Goal: Task Accomplishment & Management: Use online tool/utility

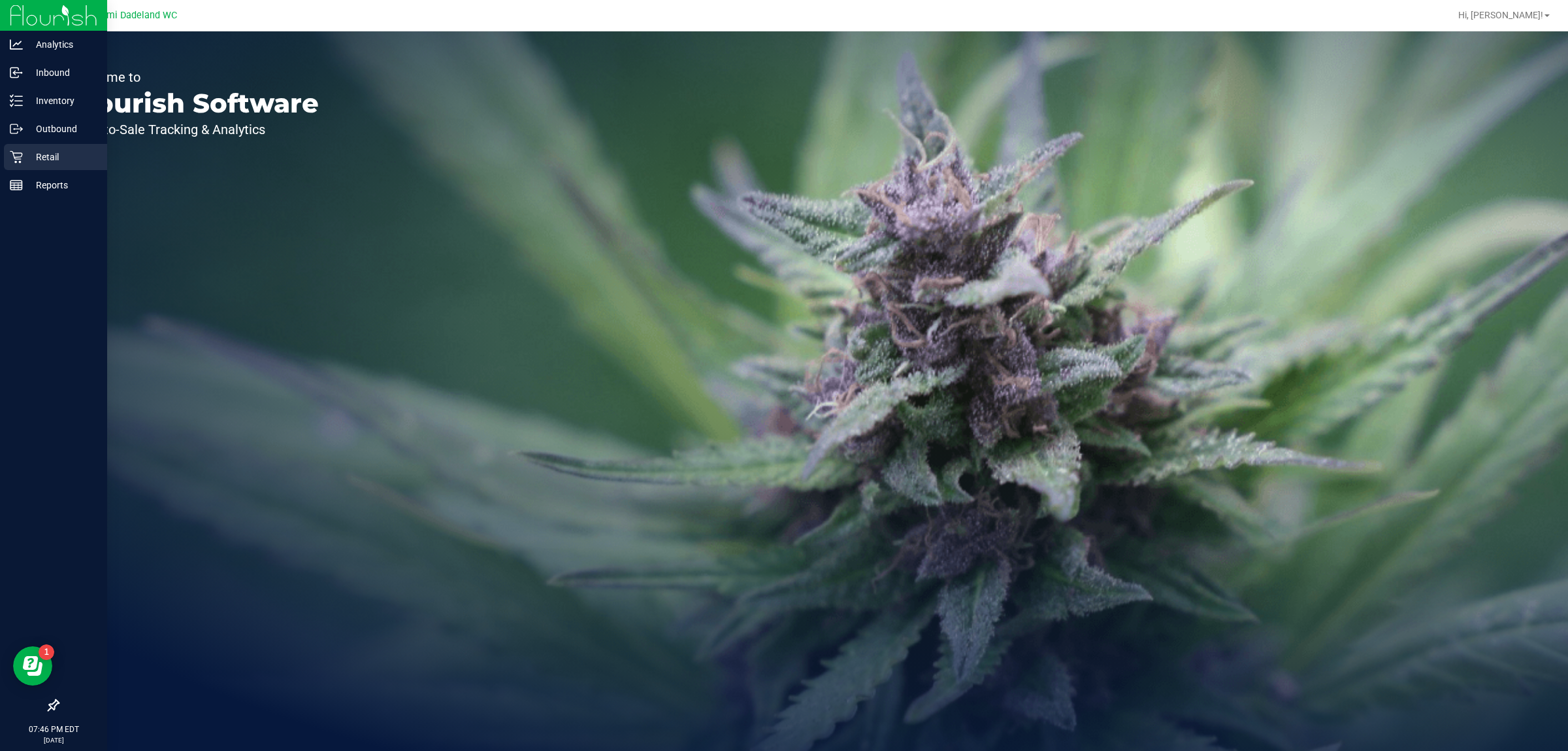
click at [54, 157] on p "Retail" at bounding box center [61, 156] width 78 height 16
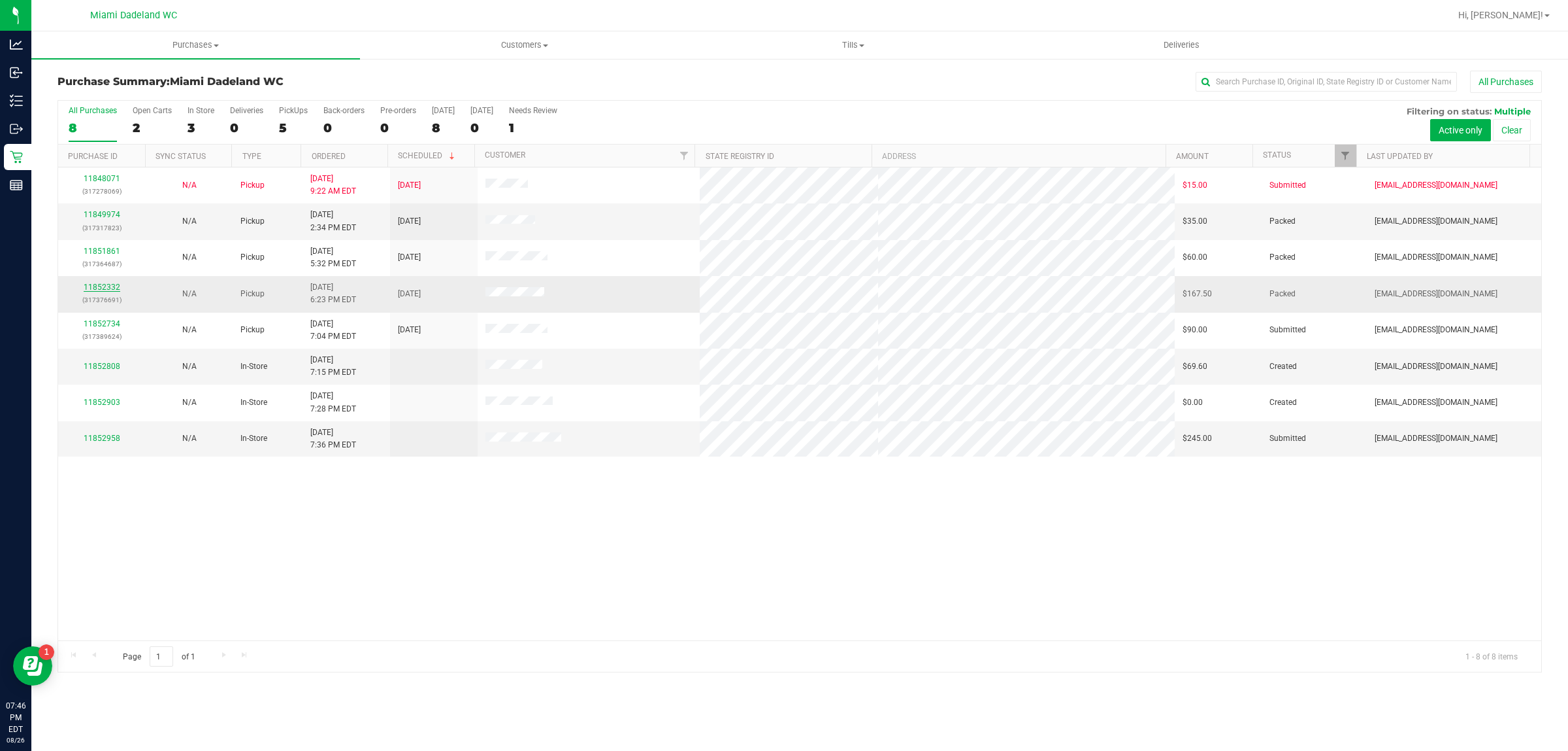
click at [105, 287] on link "11852332" at bounding box center [102, 287] width 37 height 9
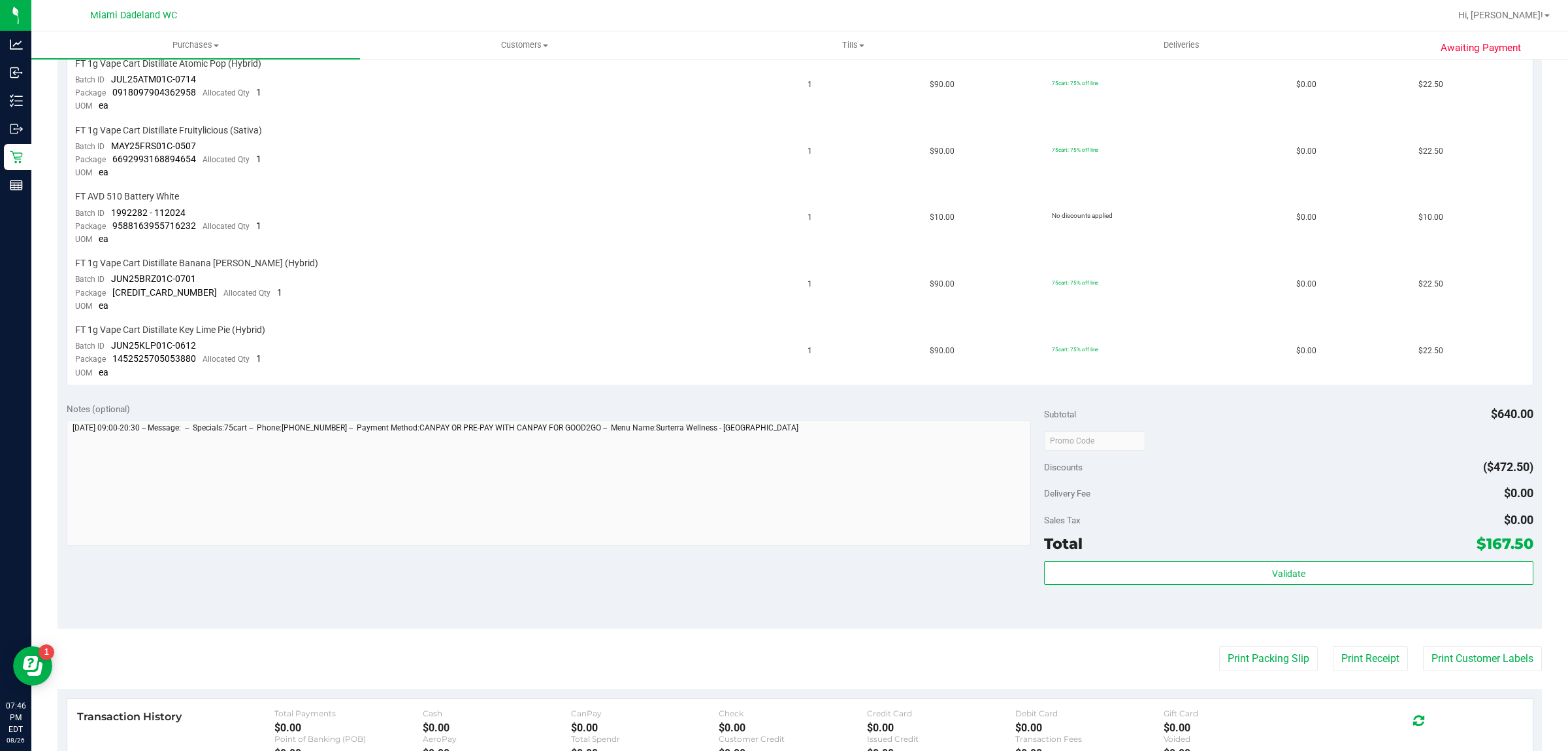
scroll to position [572, 0]
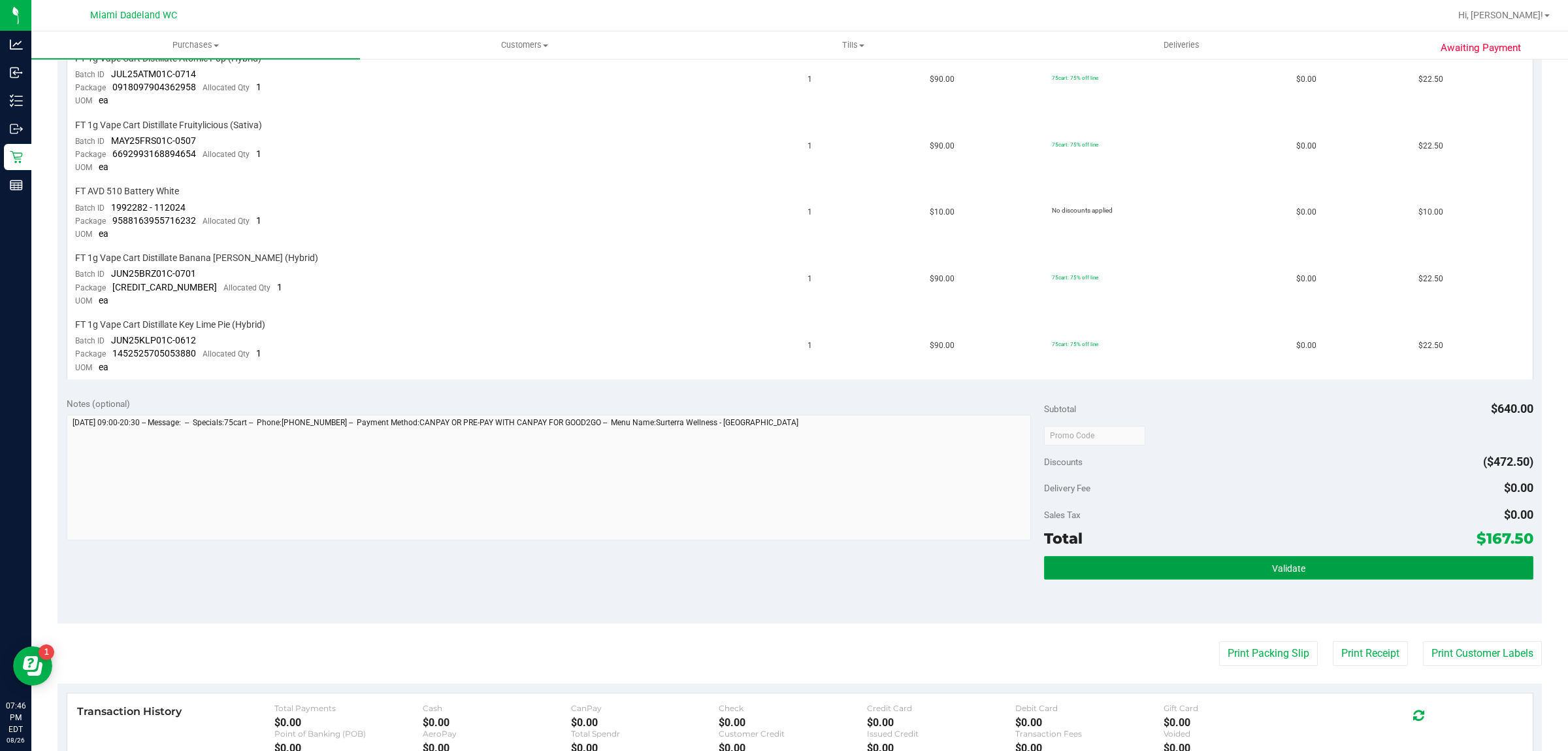
click at [1144, 556] on button "Validate" at bounding box center [1288, 567] width 489 height 24
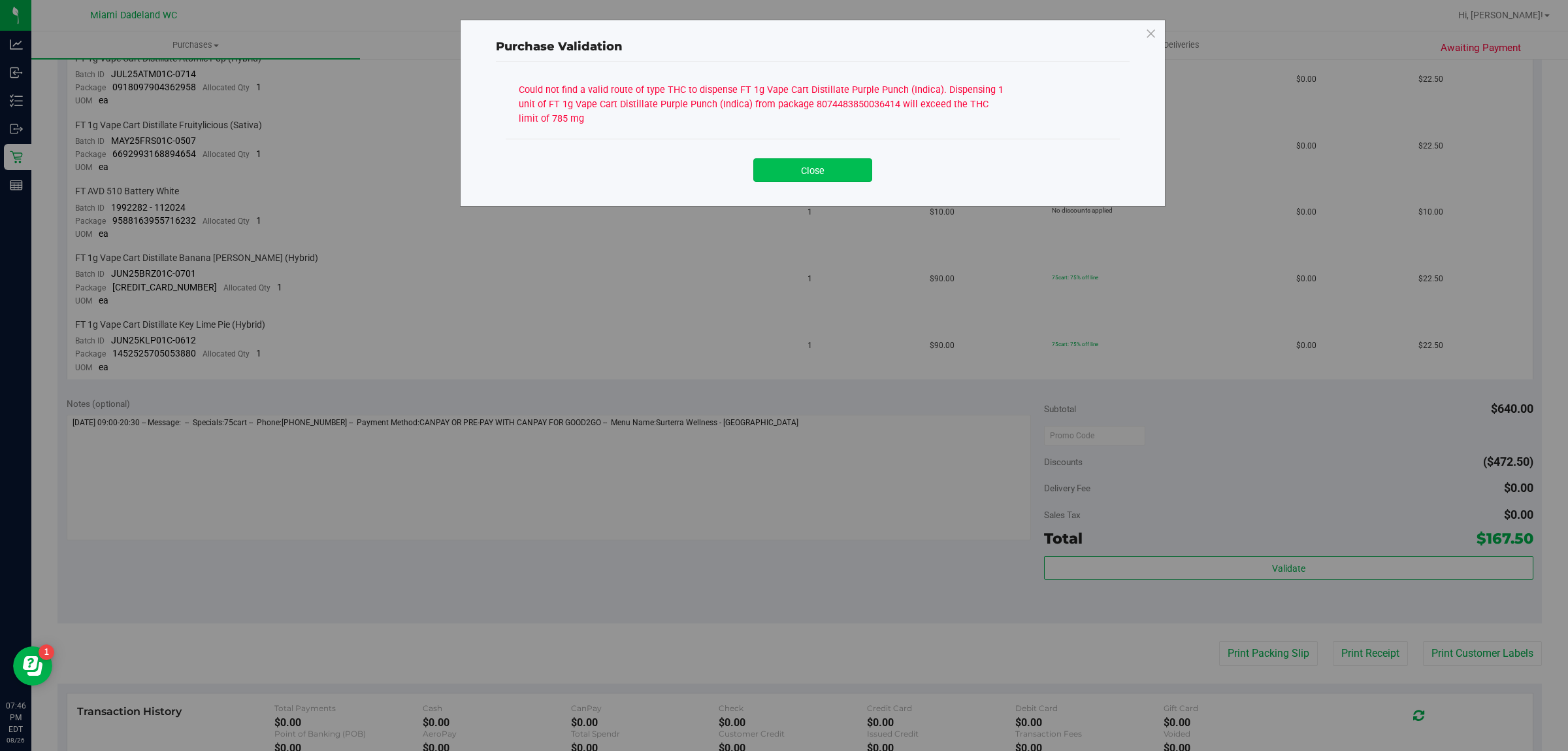
click at [834, 170] on button "Close" at bounding box center [813, 170] width 119 height 24
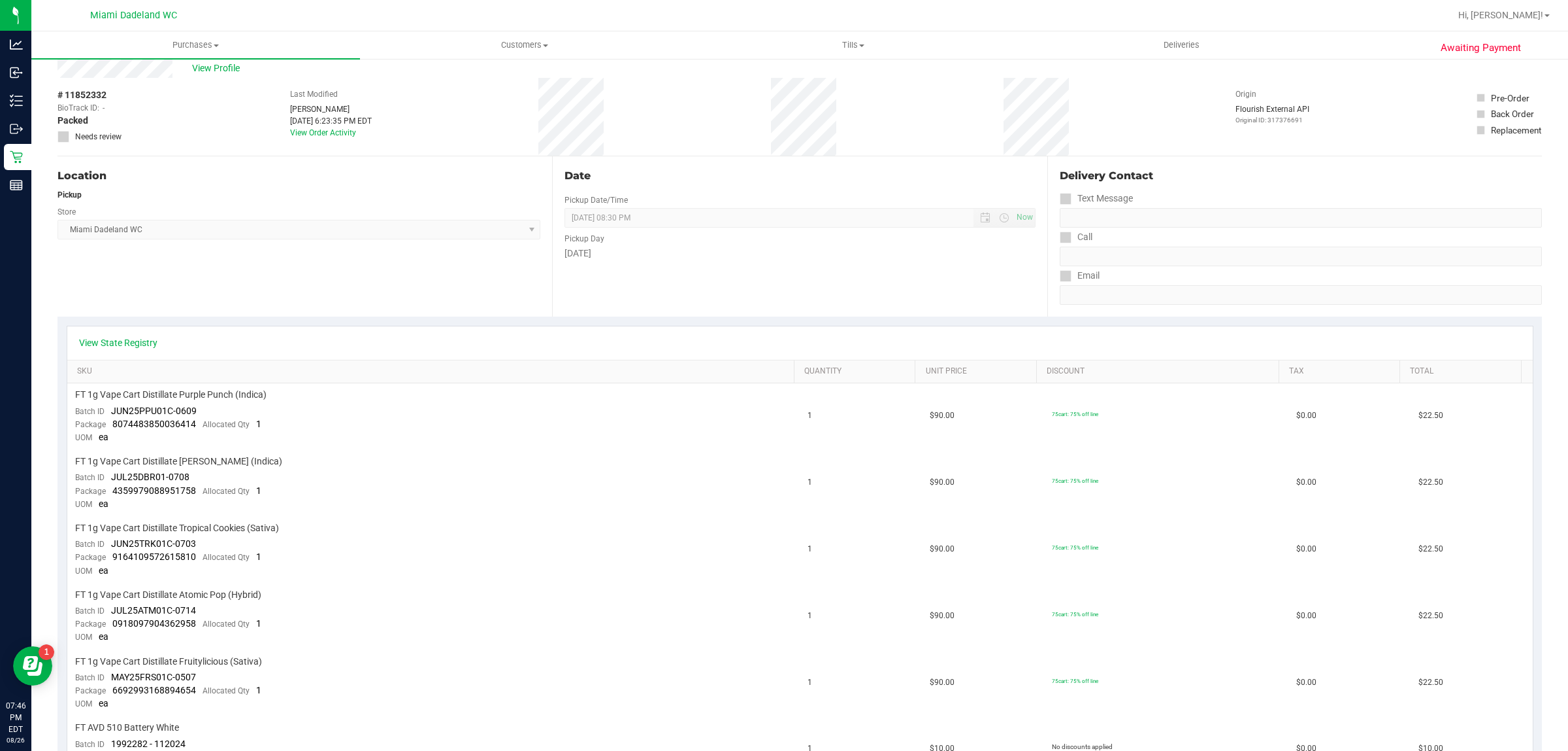
scroll to position [0, 0]
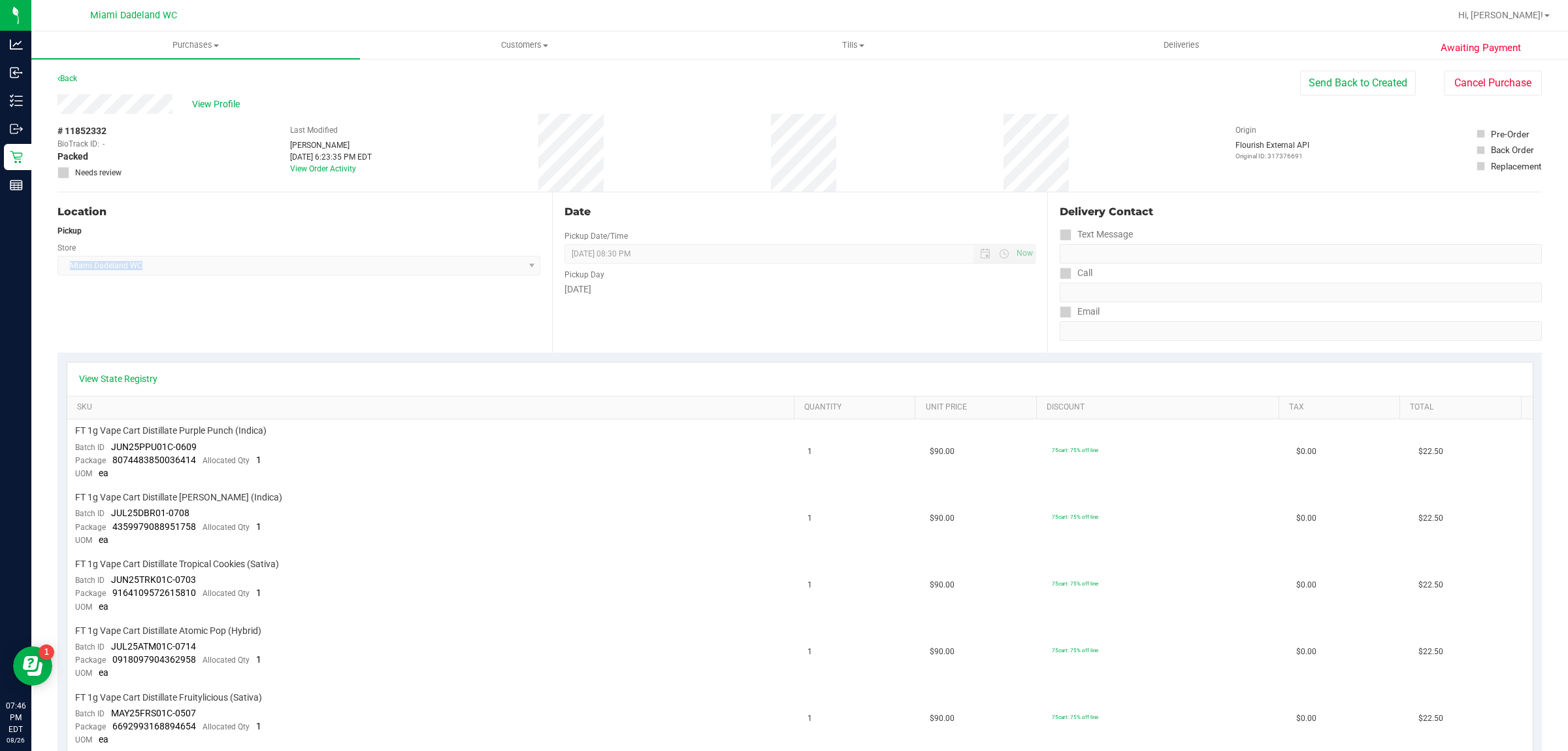
drag, startPoint x: 137, startPoint y: 269, endPoint x: 63, endPoint y: 269, distance: 74.0
click at [63, 269] on span "[GEOGRAPHIC_DATA] WC Select Store [PERSON_NAME][GEOGRAPHIC_DATA] [PERSON_NAME][…" at bounding box center [299, 265] width 483 height 20
copy span "Miami Dadeland WC"
